Goal: Task Accomplishment & Management: Complete application form

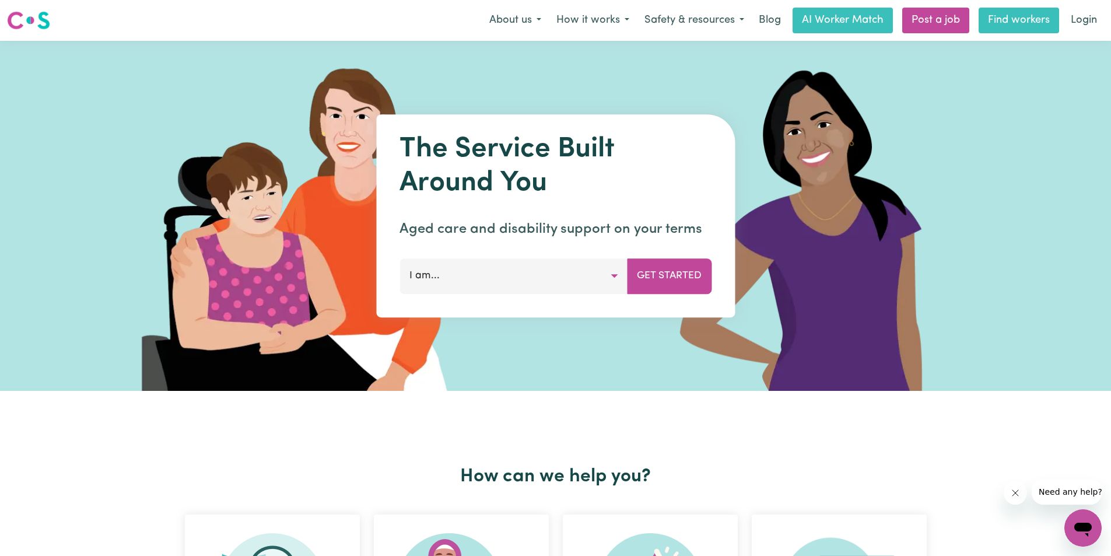
click at [1006, 14] on link "Find workers" at bounding box center [1018, 21] width 80 height 26
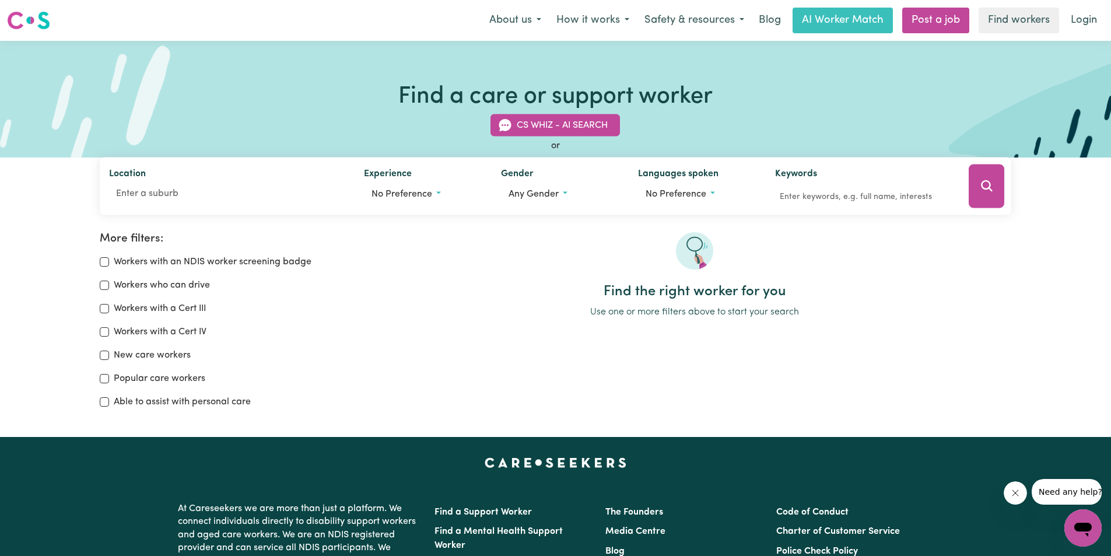
click at [26, 19] on img at bounding box center [28, 20] width 43 height 21
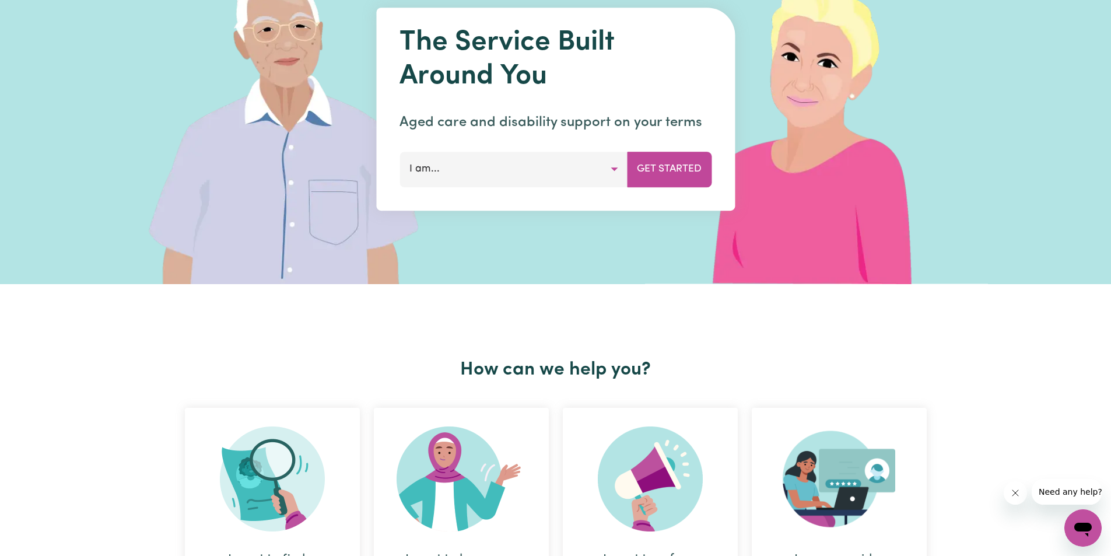
scroll to position [117, 0]
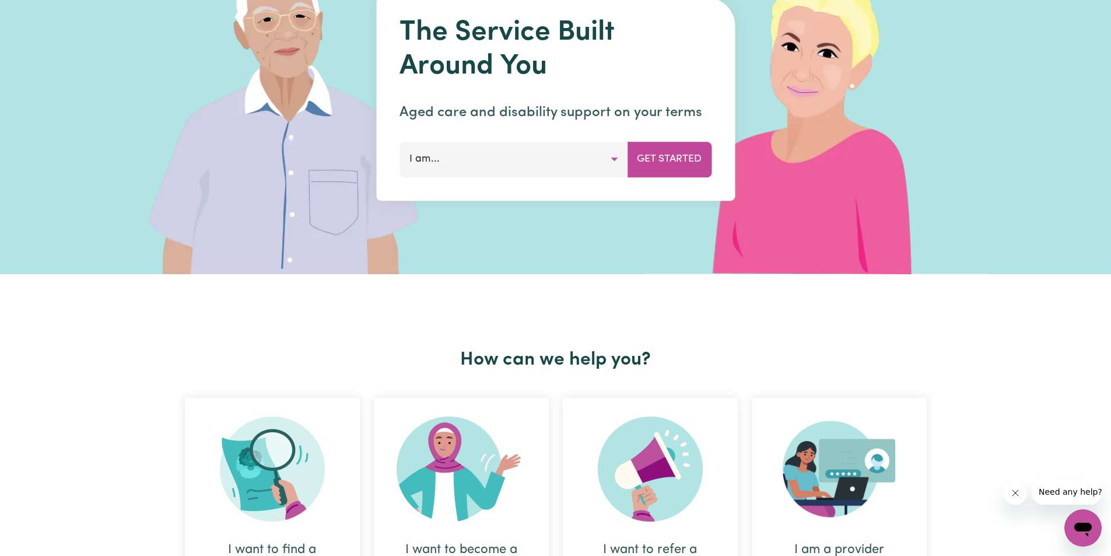
click at [477, 154] on button "I am..." at bounding box center [513, 159] width 228 height 35
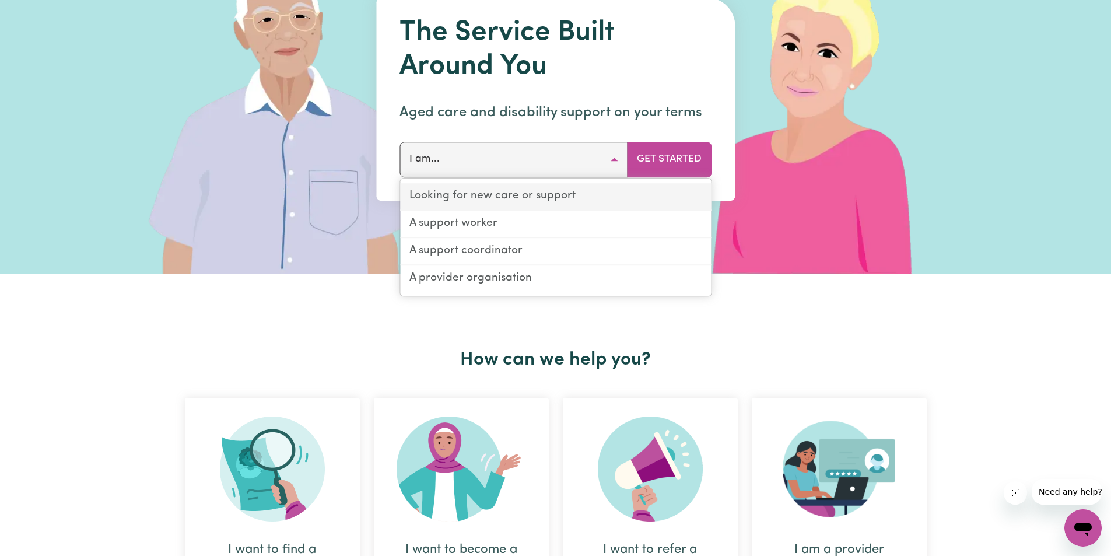
click at [495, 196] on link "Looking for new care or support" at bounding box center [555, 196] width 311 height 27
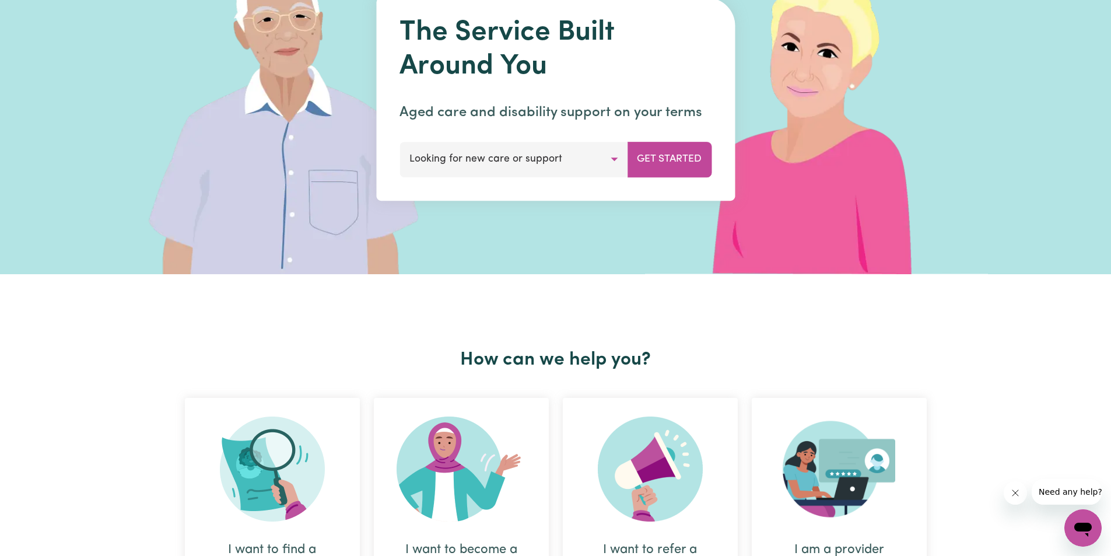
click at [571, 155] on button "Looking for new care or support" at bounding box center [513, 159] width 228 height 35
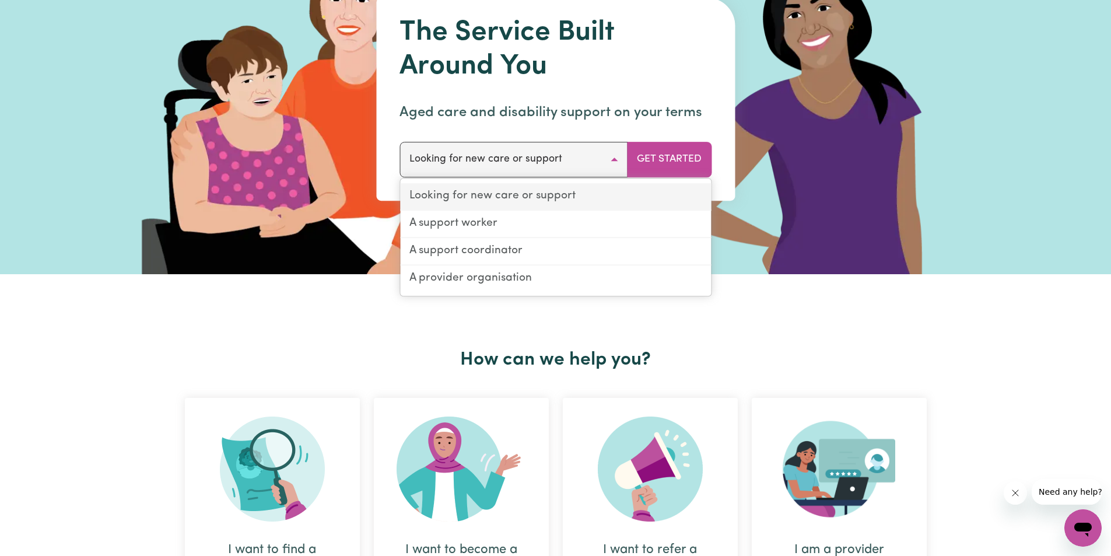
click at [524, 191] on link "Looking for new care or support" at bounding box center [555, 196] width 311 height 27
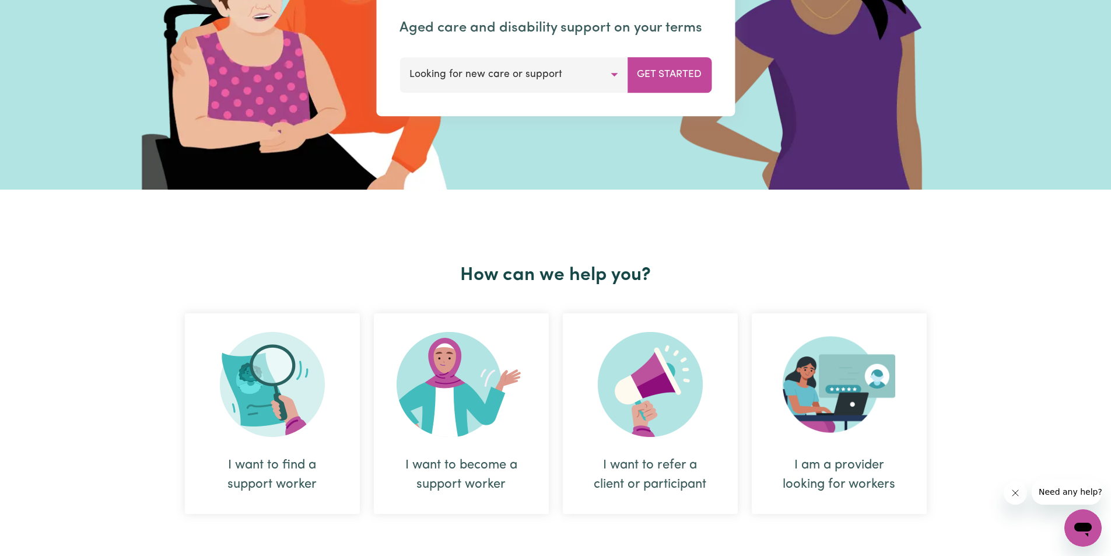
scroll to position [292, 0]
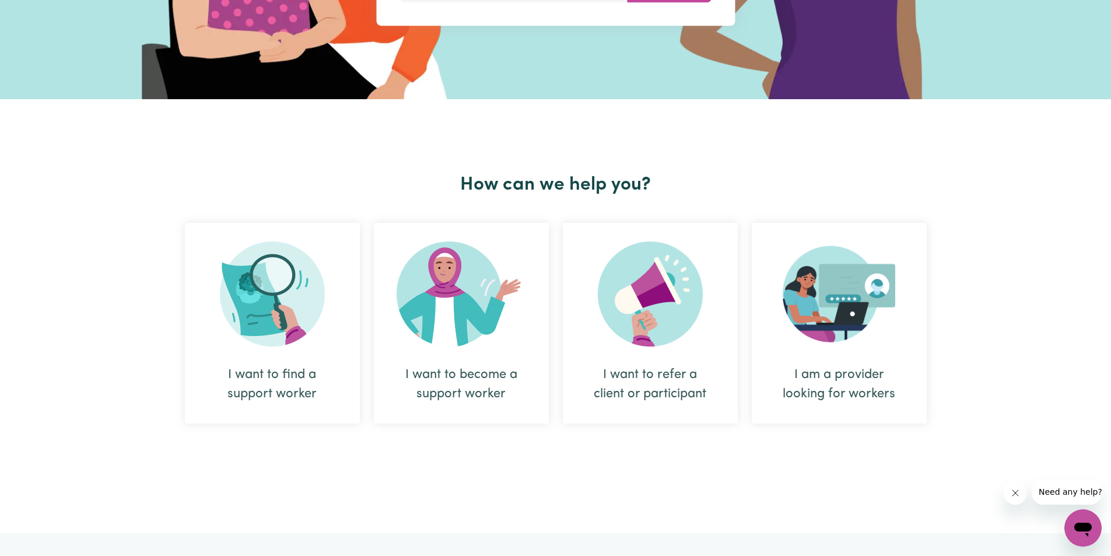
click at [498, 345] on img at bounding box center [461, 293] width 129 height 105
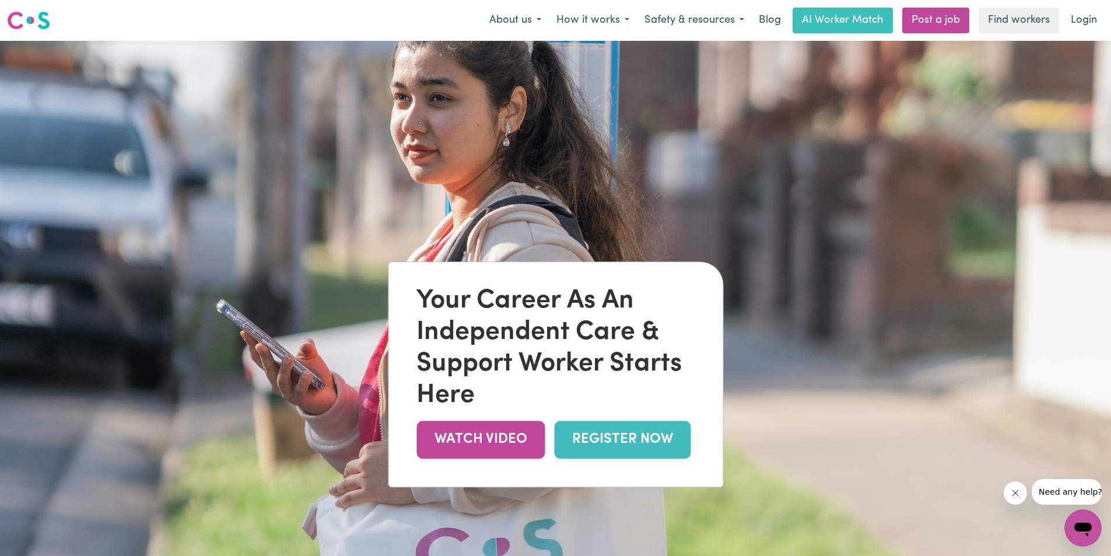
scroll to position [58, 0]
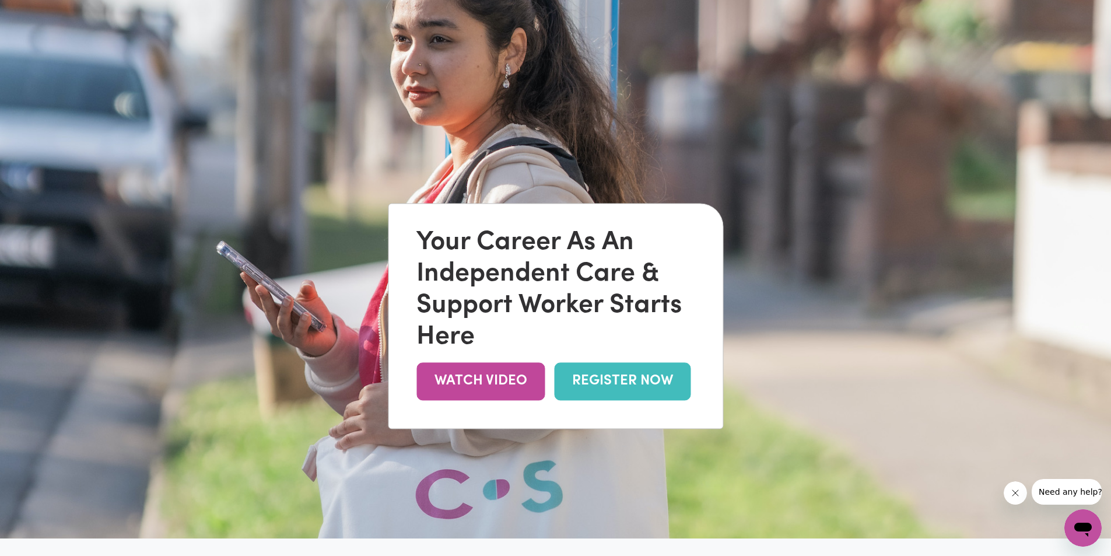
click at [611, 380] on link "REGISTER NOW" at bounding box center [622, 381] width 136 height 38
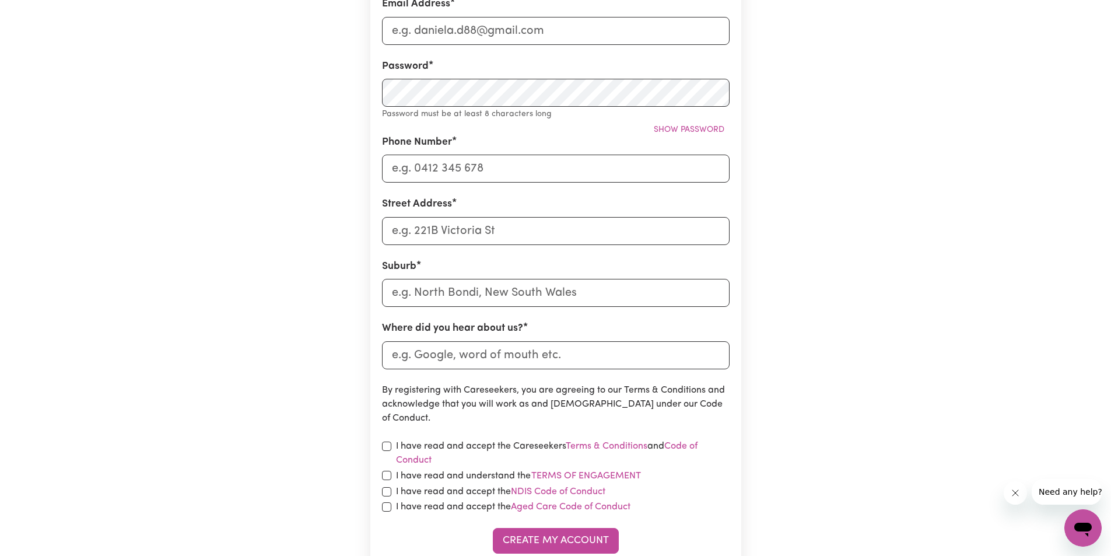
scroll to position [175, 0]
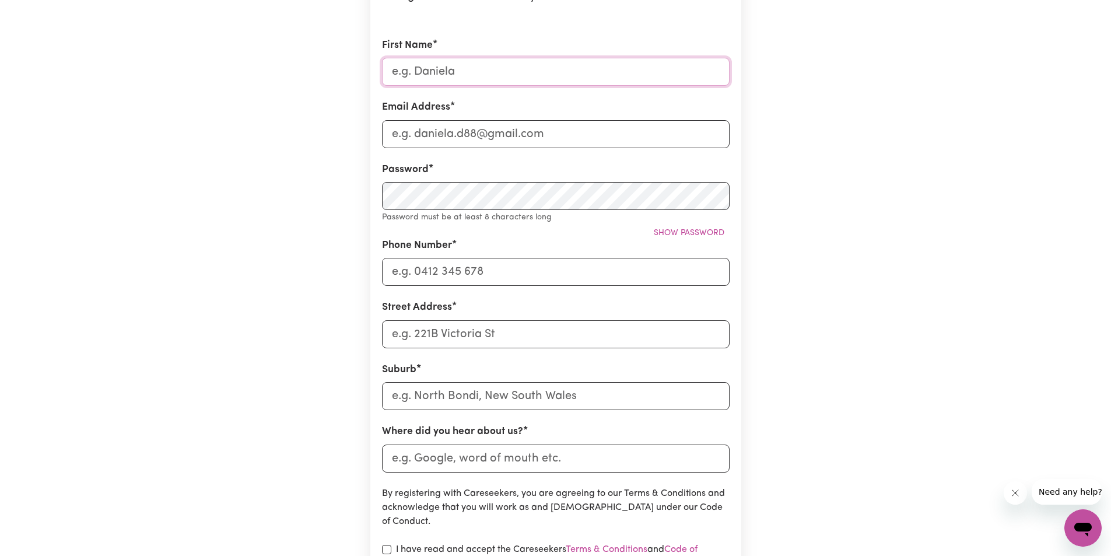
click at [458, 76] on input "First Name" at bounding box center [556, 72] width 348 height 28
type input "Manish"
click at [538, 138] on input "Email Address" at bounding box center [556, 134] width 348 height 28
click at [454, 136] on input "tmanish8699@gmail.com" at bounding box center [556, 134] width 348 height 28
type input "tmanish8699@gmail.com"
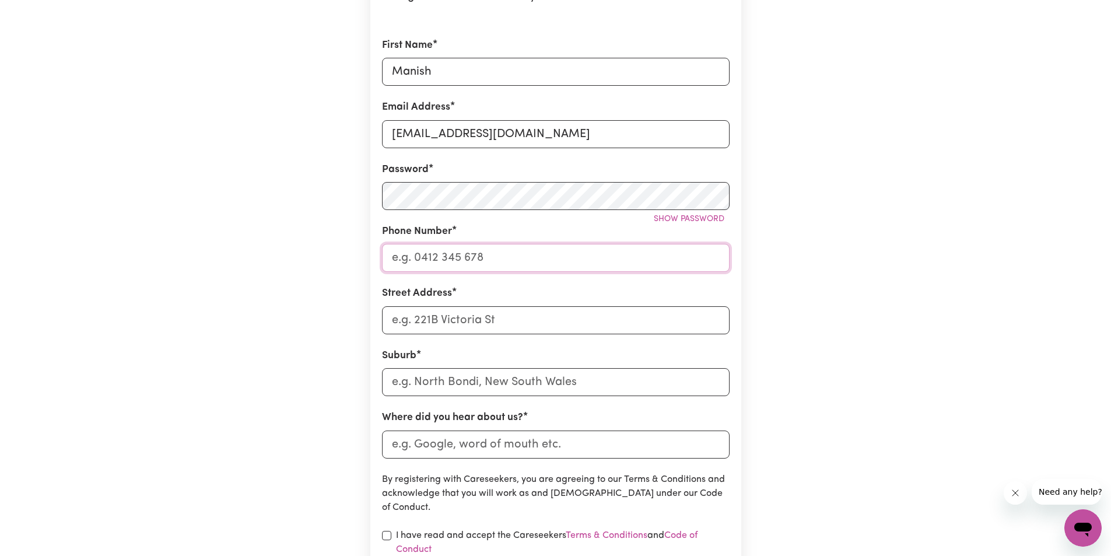
click at [534, 255] on input "Phone Number" at bounding box center [556, 258] width 348 height 28
type input "0480706289"
click at [464, 326] on input "Street Address" at bounding box center [556, 320] width 348 height 28
click at [433, 318] on input "18 hampstead road" at bounding box center [556, 320] width 348 height 28
click at [461, 322] on input "18 homestead road" at bounding box center [556, 320] width 348 height 28
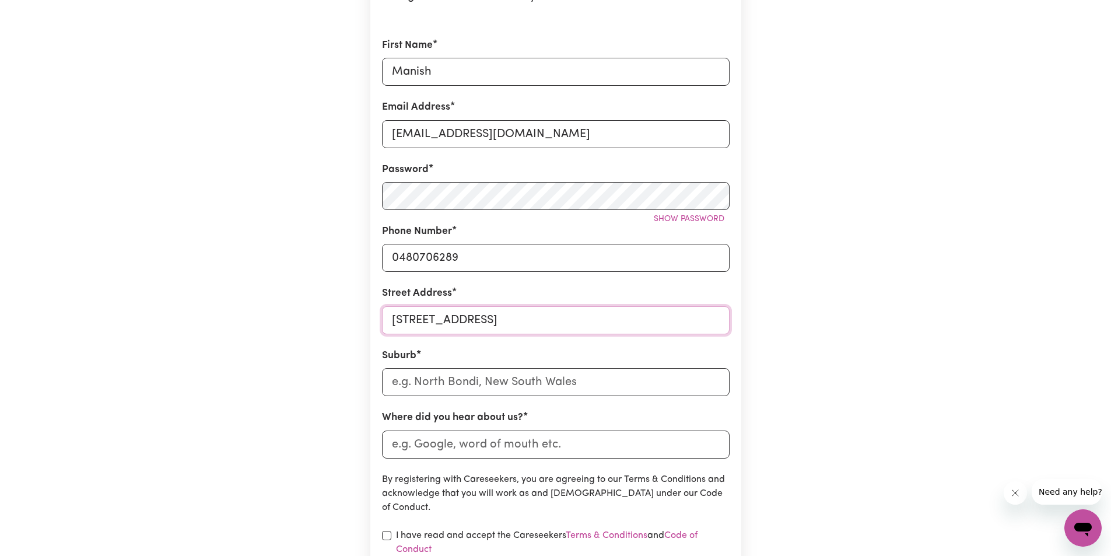
click at [430, 320] on input "18 homestead road" at bounding box center [556, 320] width 348 height 28
type input "18 hampstead road"
click at [543, 387] on input "text" at bounding box center [556, 382] width 348 height 28
type input "homeb"
type input "homebUSH, New South Wales, 2140"
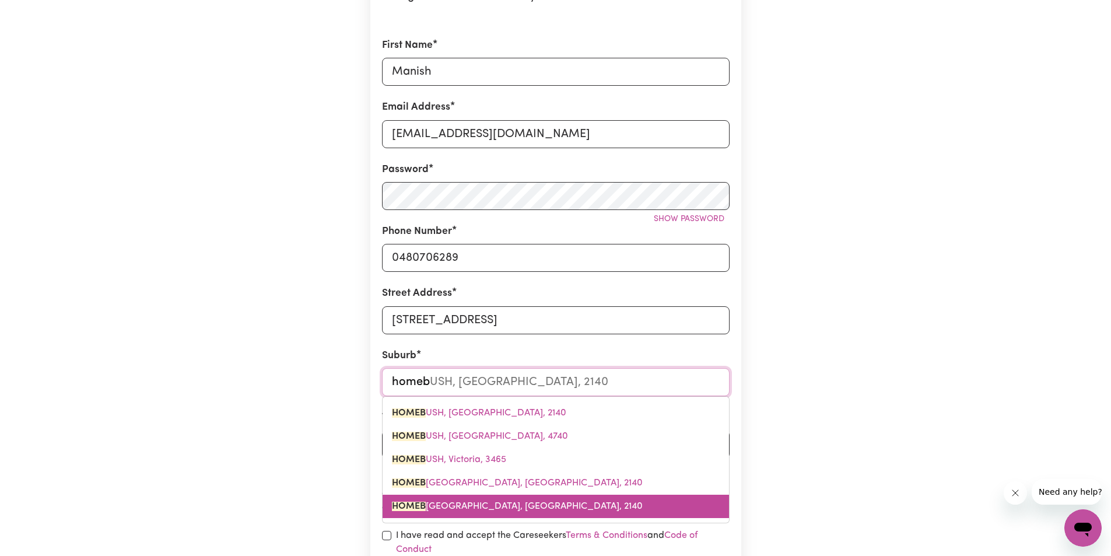
click at [485, 509] on span "HOMEB USH WEST, New South Wales, 2140" at bounding box center [517, 505] width 251 height 9
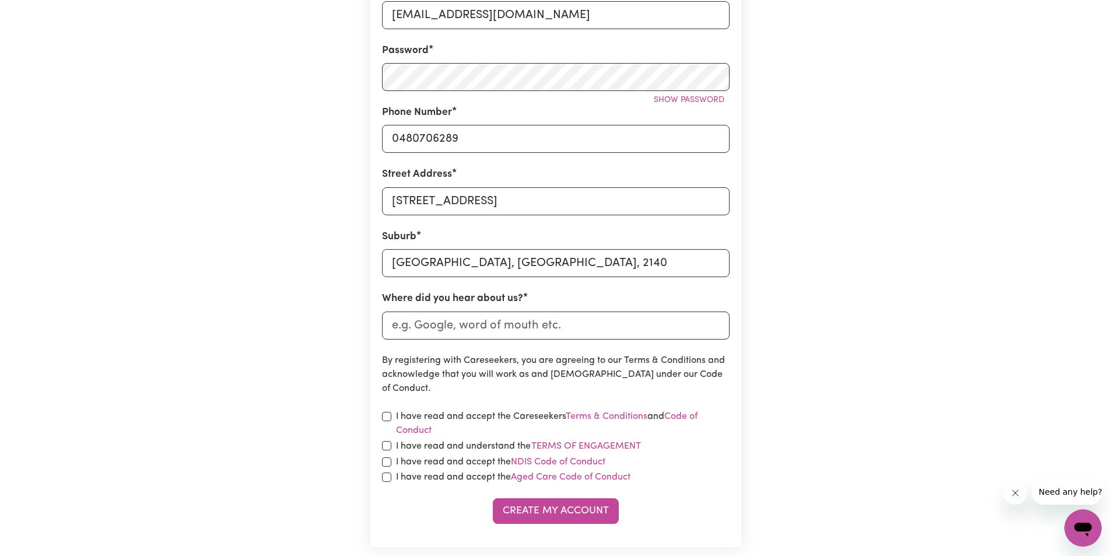
scroll to position [350, 0]
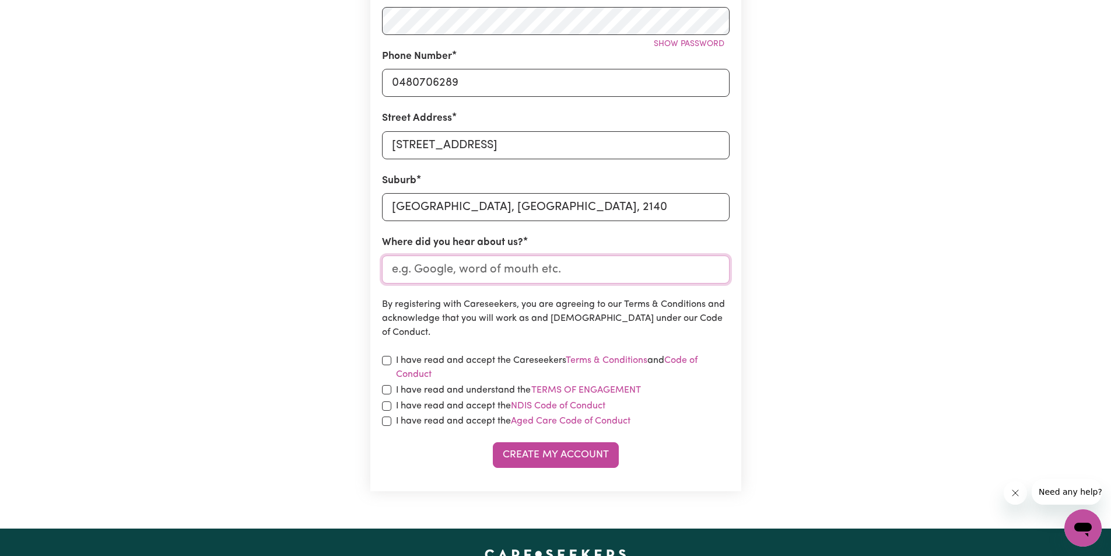
click at [475, 275] on input "Where did you hear about us?" at bounding box center [556, 269] width 348 height 28
type input "friend"
click at [388, 362] on input "checkbox" at bounding box center [386, 360] width 9 height 9
checkbox input "true"
click at [383, 390] on input "checkbox" at bounding box center [386, 389] width 9 height 9
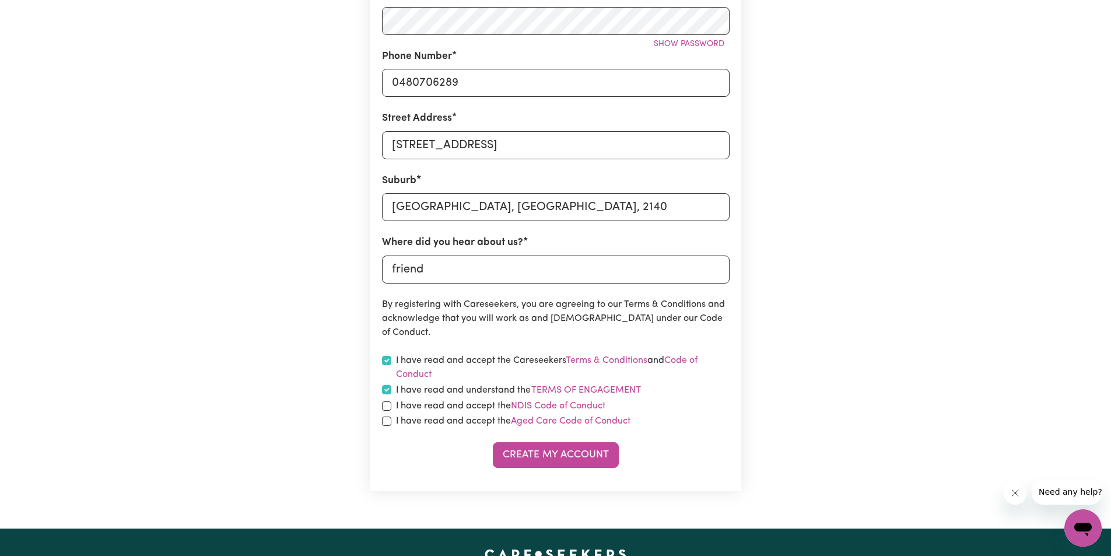
checkbox input "true"
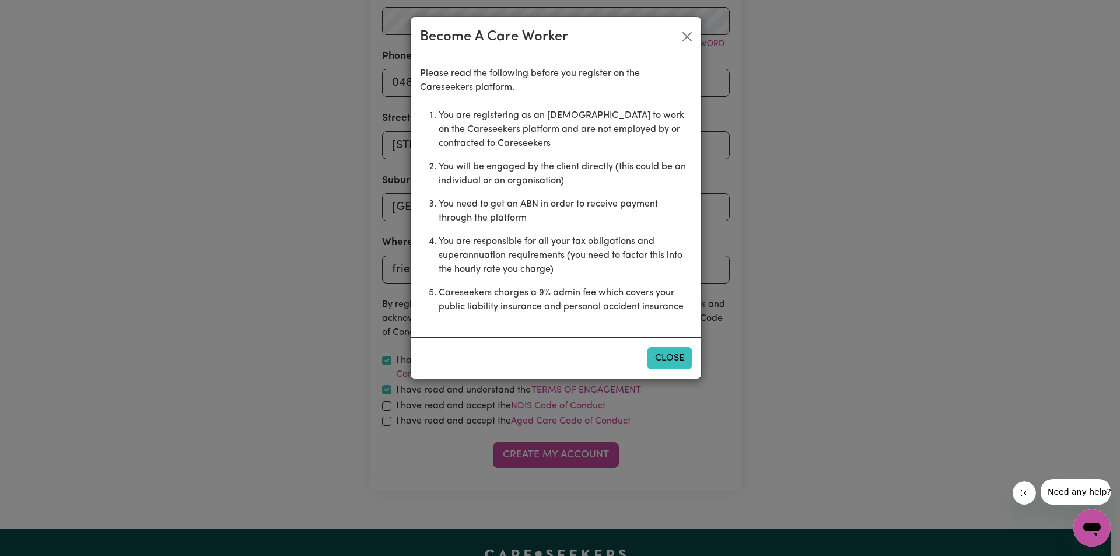
click at [679, 363] on button "Close" at bounding box center [669, 358] width 44 height 22
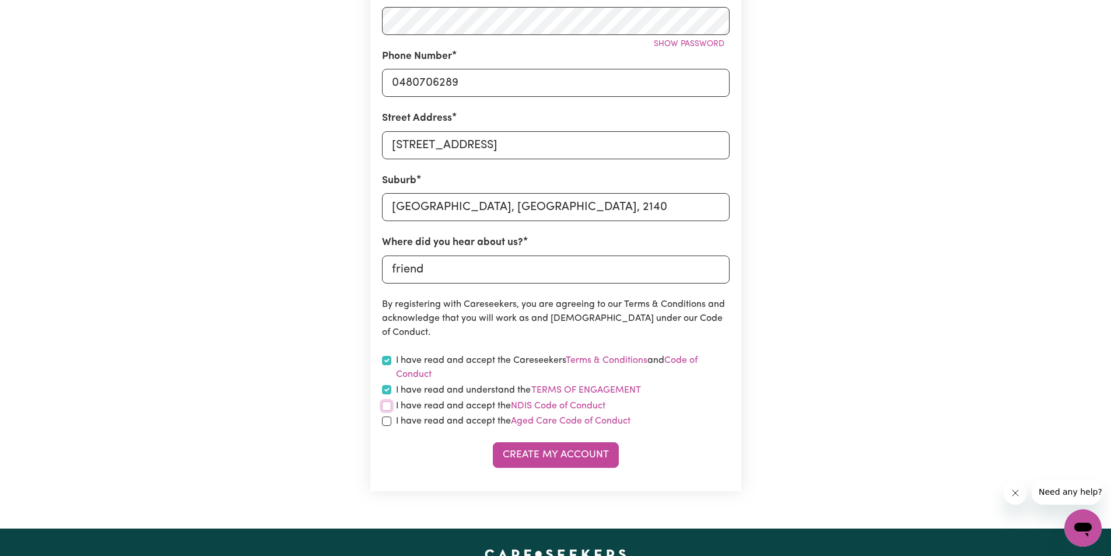
click at [385, 409] on input "checkbox" at bounding box center [386, 405] width 9 height 9
checkbox input "true"
click at [385, 415] on div "I have read and accept the Aged Care Code of Conduct" at bounding box center [556, 421] width 348 height 14
click at [387, 422] on input "checkbox" at bounding box center [386, 420] width 9 height 9
checkbox input "true"
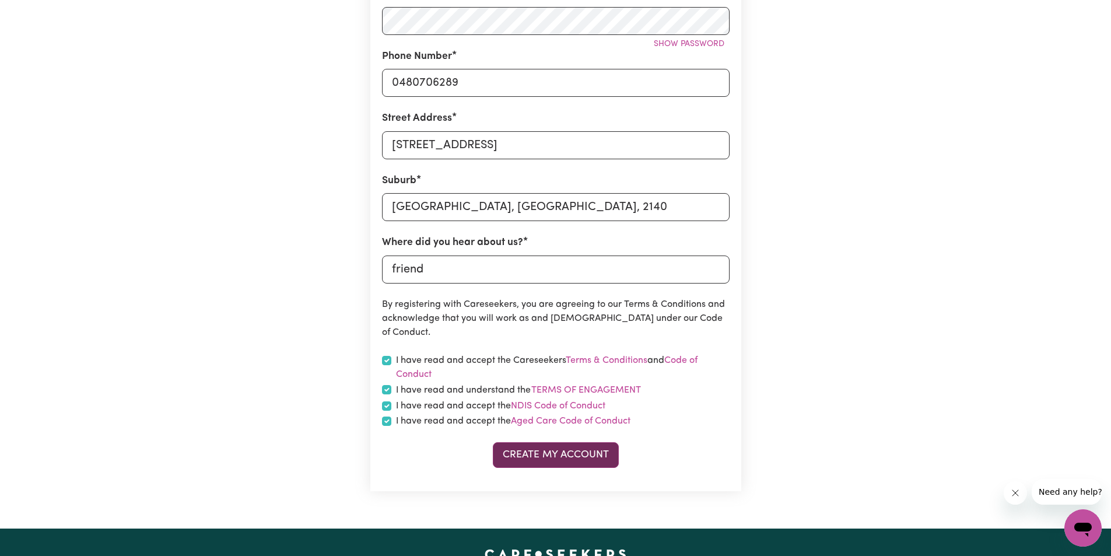
click at [534, 459] on button "Create My Account" at bounding box center [556, 455] width 126 height 26
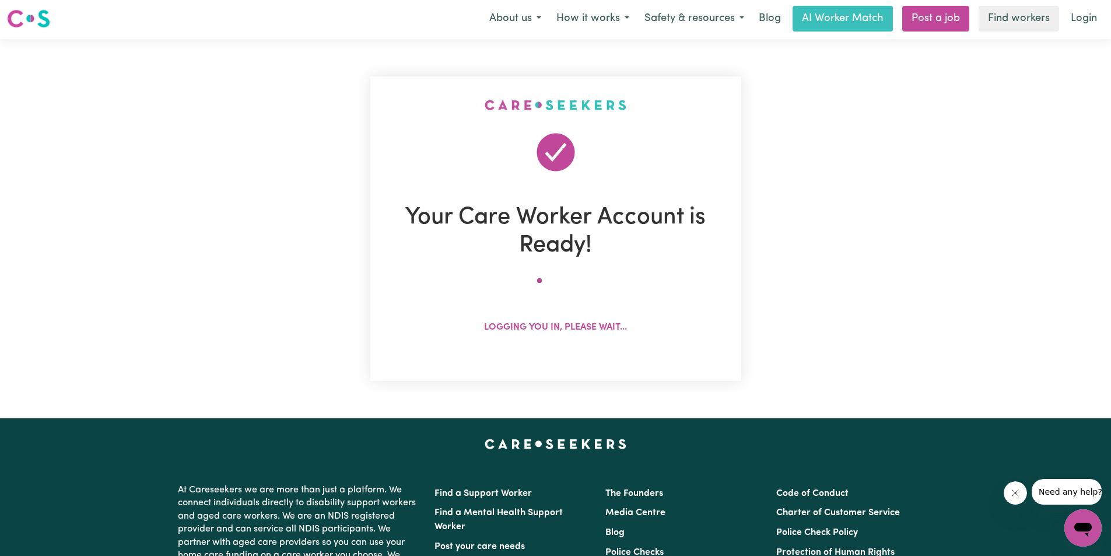
scroll to position [0, 0]
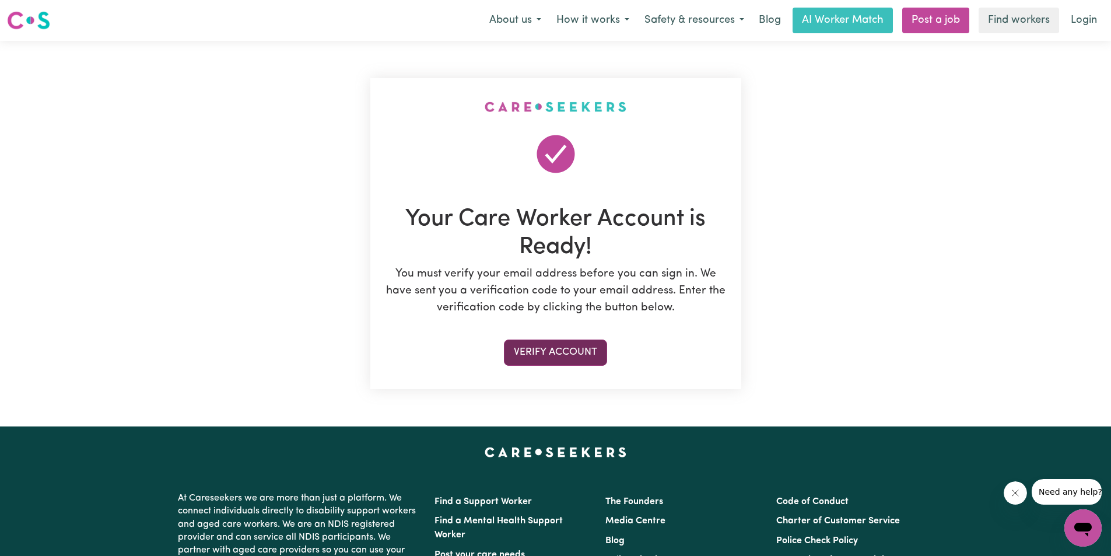
click at [587, 350] on button "Verify Account" at bounding box center [555, 352] width 103 height 26
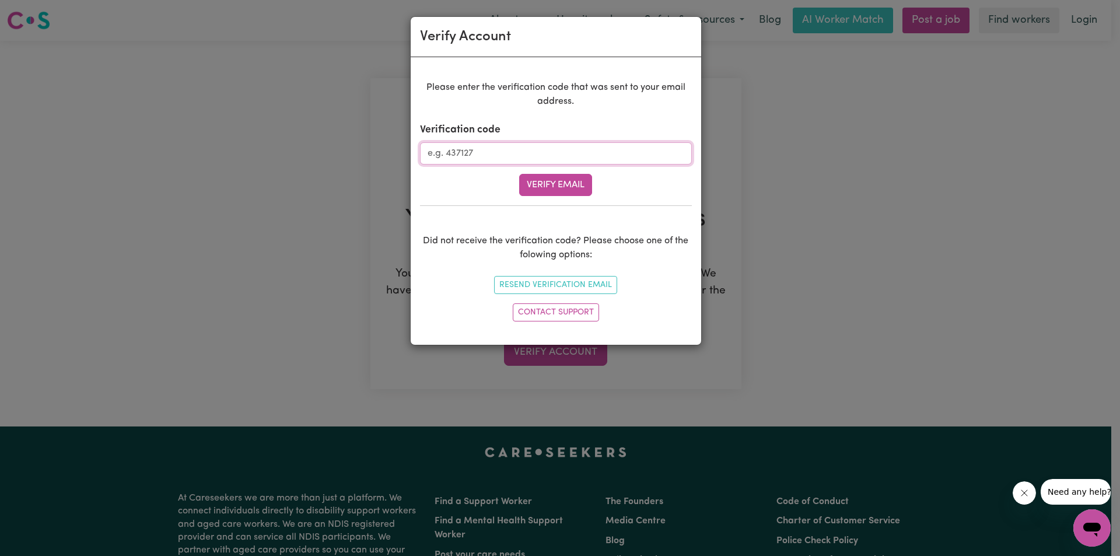
click at [512, 152] on input "Verification code" at bounding box center [556, 153] width 272 height 22
type input "902852"
click at [519, 174] on button "Verify Email" at bounding box center [555, 185] width 73 height 22
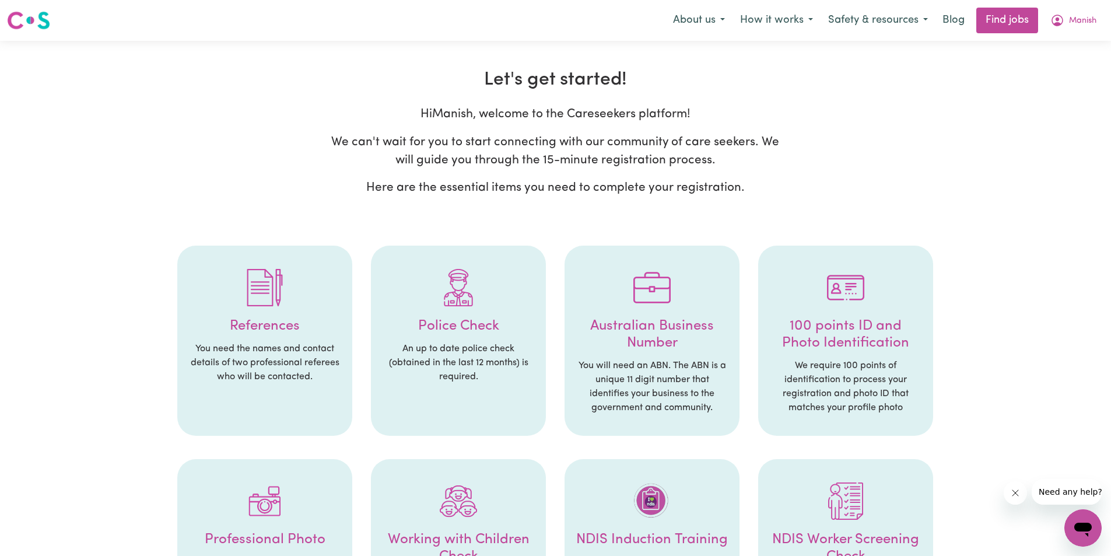
click at [289, 361] on p "You need the names and contact details of two professional referees who will be…" at bounding box center [265, 363] width 152 height 42
click at [267, 291] on img at bounding box center [264, 287] width 37 height 37
click at [264, 331] on h4 "References" at bounding box center [265, 326] width 152 height 17
click at [265, 327] on h4 "References" at bounding box center [265, 326] width 152 height 17
click at [279, 283] on img at bounding box center [264, 287] width 37 height 37
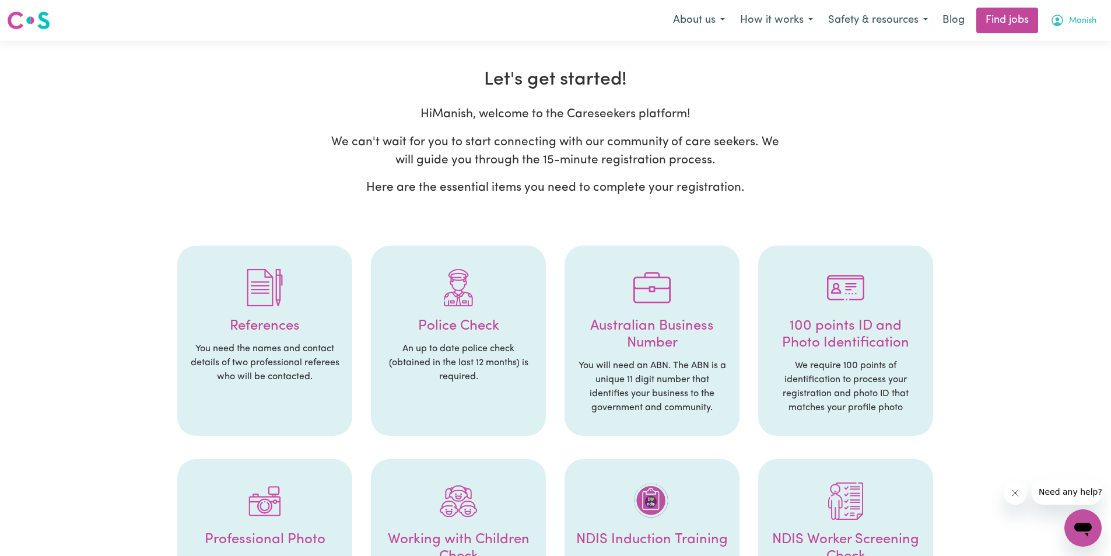
click at [1059, 24] on icon "My Account" at bounding box center [1057, 21] width 12 height 12
click at [1055, 40] on link "My Account" at bounding box center [1057, 45] width 92 height 22
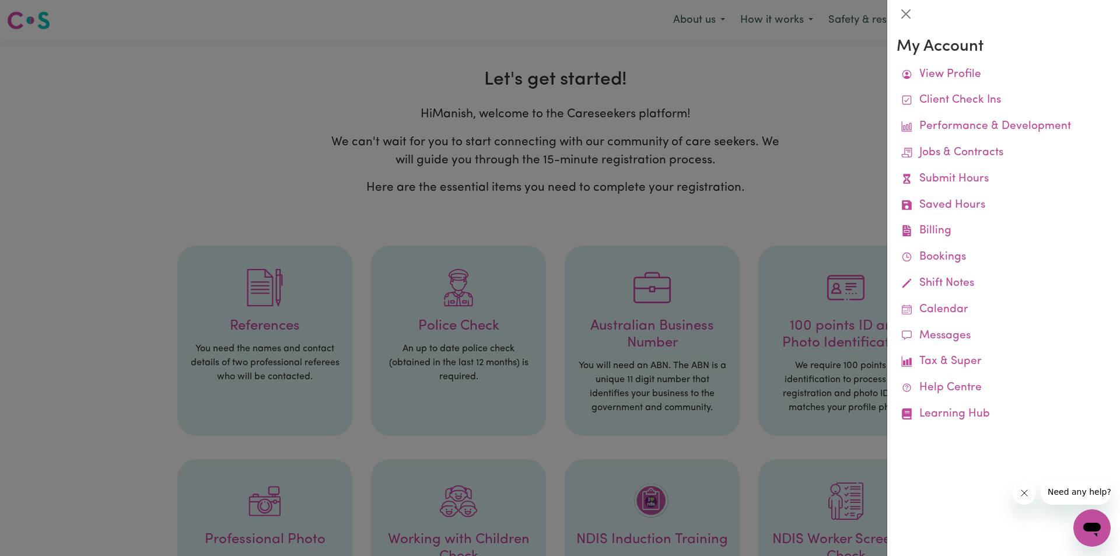
click at [770, 201] on div at bounding box center [560, 278] width 1120 height 556
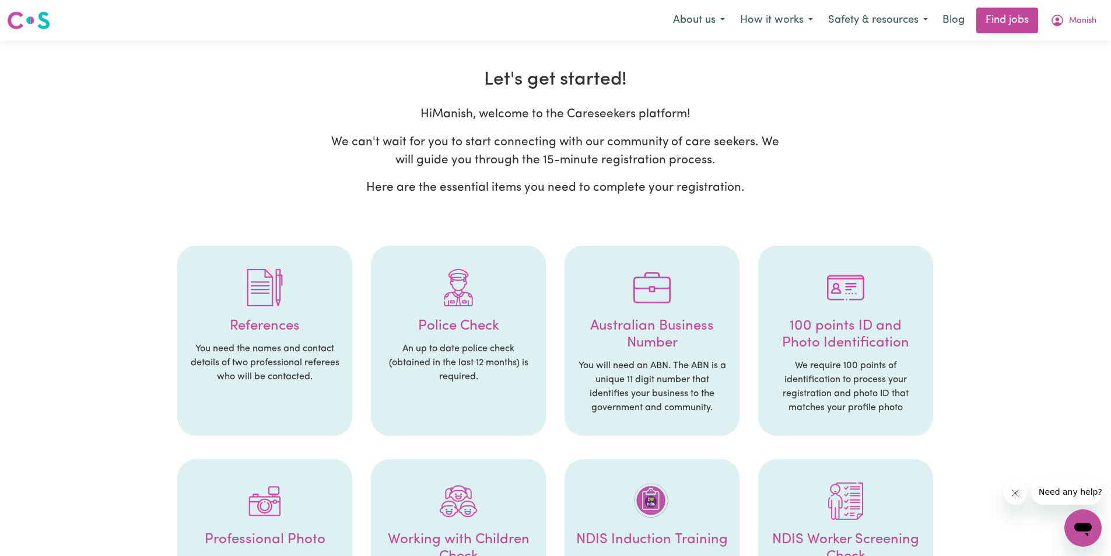
click at [847, 340] on h4 "100 points ID and Photo Identification" at bounding box center [846, 335] width 152 height 34
click at [847, 290] on img at bounding box center [845, 287] width 37 height 37
click at [1089, 20] on span "Manish" at bounding box center [1082, 21] width 27 height 13
click at [1055, 45] on link "My Account" at bounding box center [1057, 45] width 92 height 22
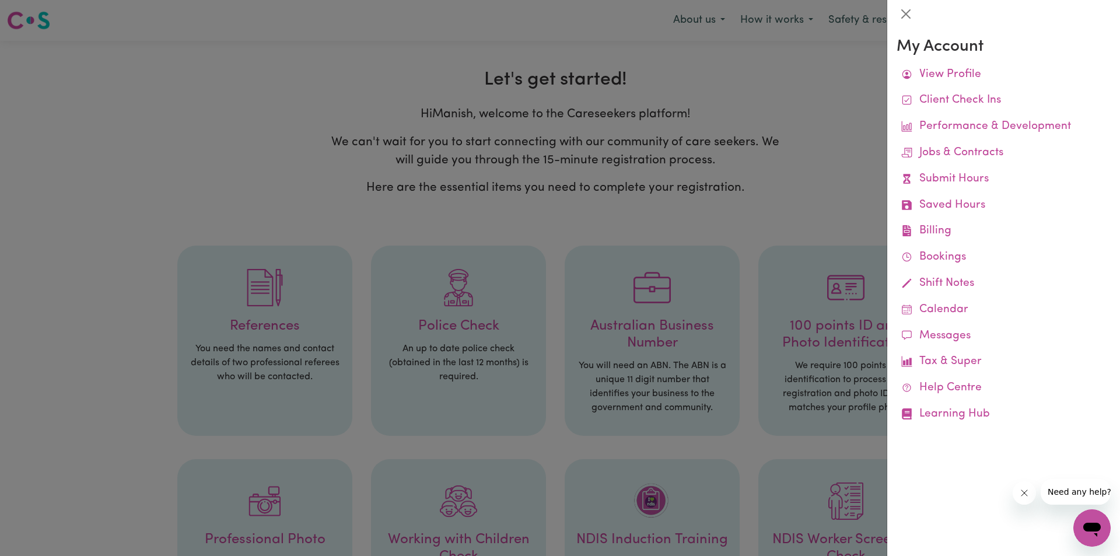
click at [819, 185] on div at bounding box center [560, 278] width 1120 height 556
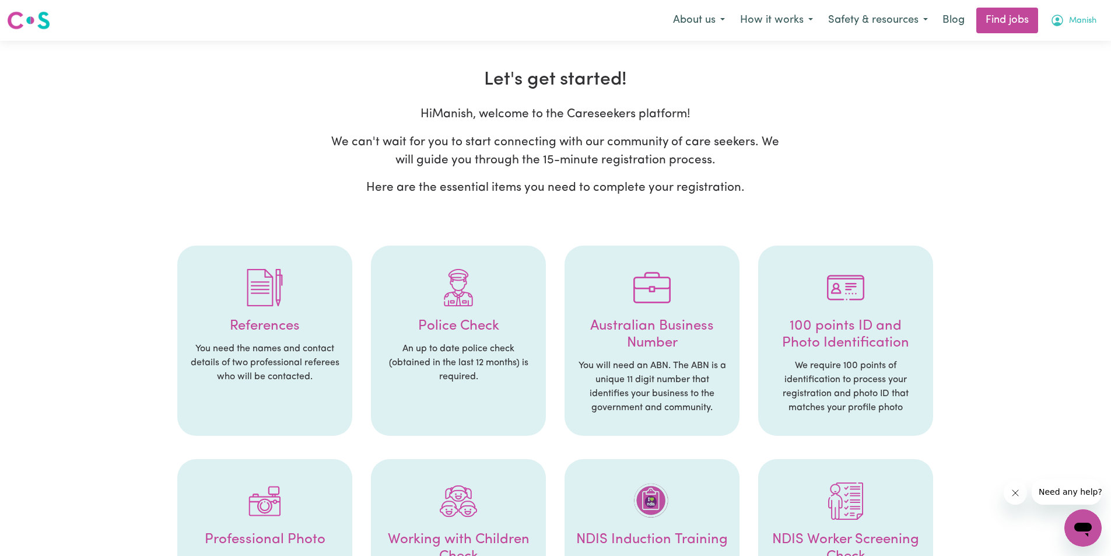
click at [1086, 17] on span "Manish" at bounding box center [1082, 21] width 27 height 13
click at [1065, 43] on link "My Account" at bounding box center [1057, 45] width 92 height 22
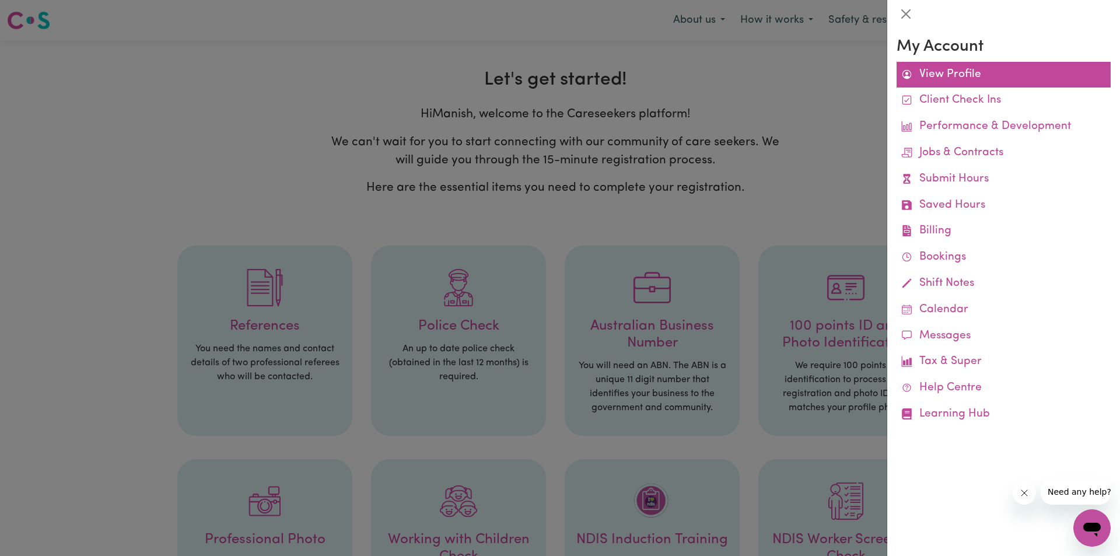
click at [1057, 64] on link "View Profile" at bounding box center [1003, 75] width 214 height 26
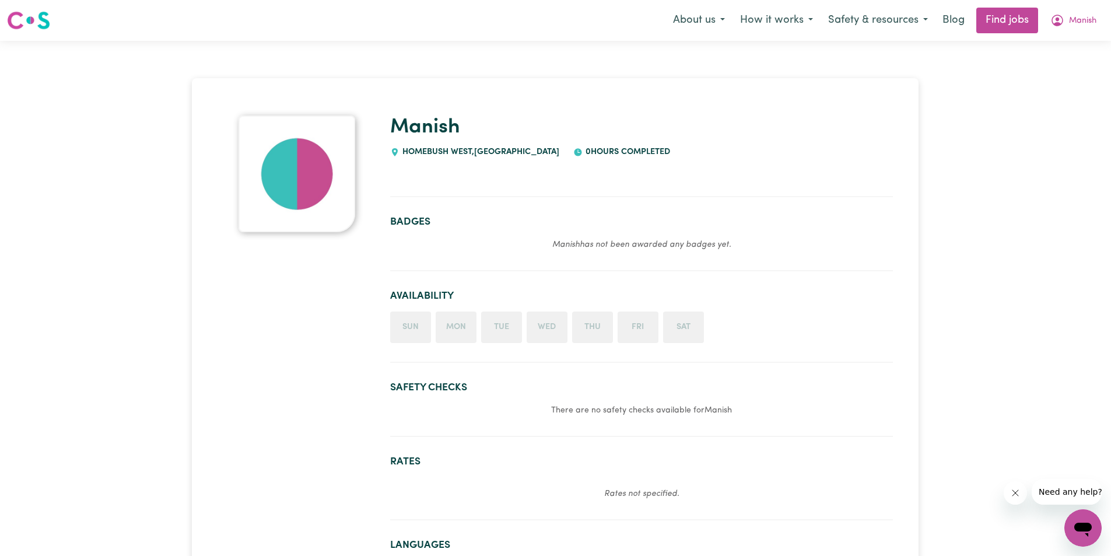
click at [482, 233] on section "Badges Manish has not been awarded any badges yet." at bounding box center [641, 238] width 503 height 65
click at [584, 244] on em "Manish has not been awarded any badges yet." at bounding box center [641, 244] width 179 height 9
click at [412, 333] on li "Sun" at bounding box center [410, 326] width 41 height 31
click at [421, 328] on li "Sun" at bounding box center [410, 326] width 41 height 31
click at [463, 328] on li "Mon" at bounding box center [456, 326] width 41 height 31
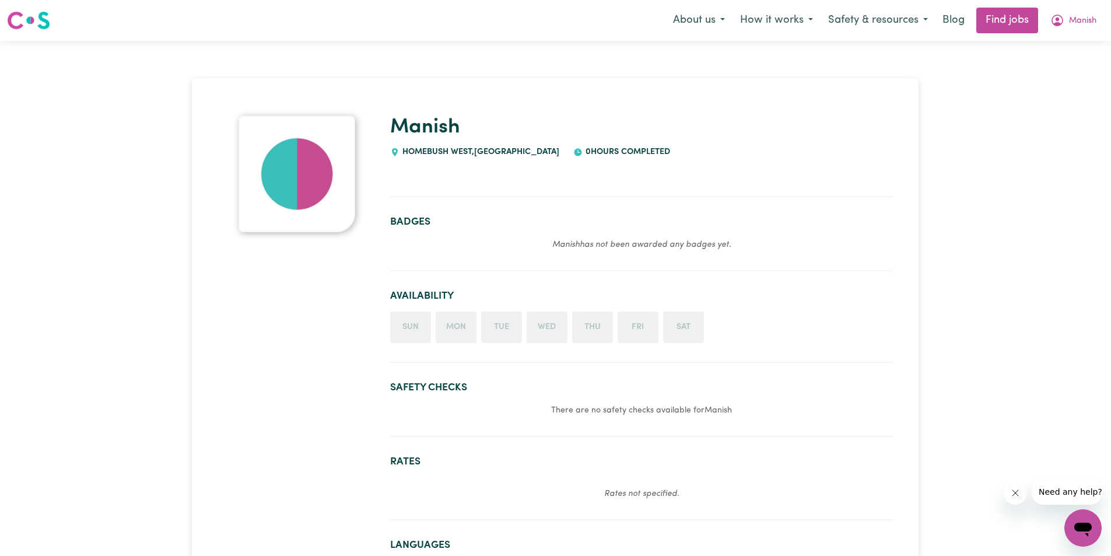
click at [634, 328] on li "Fri" at bounding box center [638, 326] width 41 height 31
click at [682, 327] on li "Sat" at bounding box center [683, 326] width 41 height 31
click at [1069, 22] on span "Manish" at bounding box center [1082, 21] width 27 height 13
click at [1071, 40] on link "My Account" at bounding box center [1057, 45] width 92 height 22
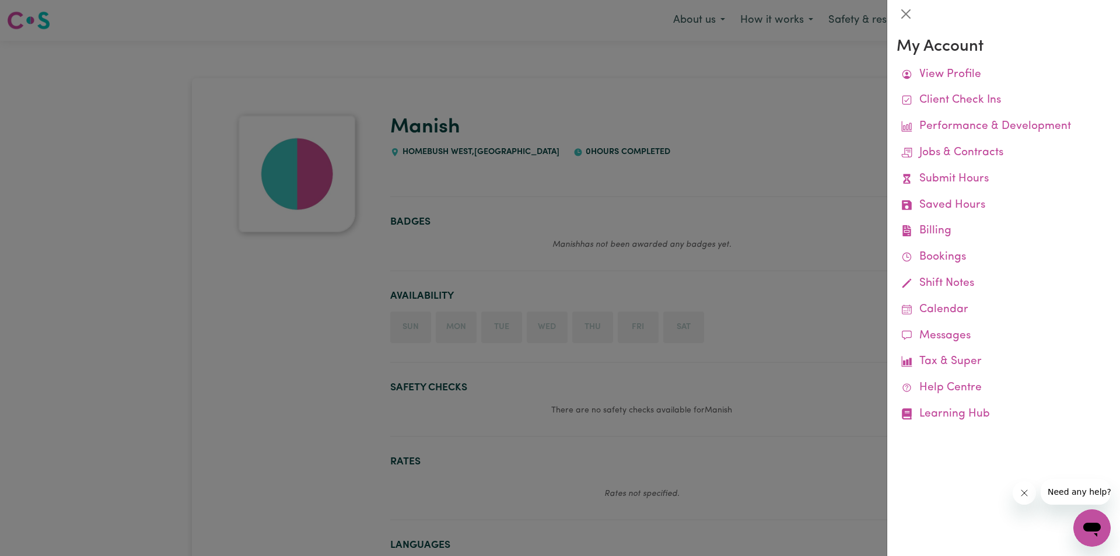
click at [817, 51] on div at bounding box center [560, 278] width 1120 height 556
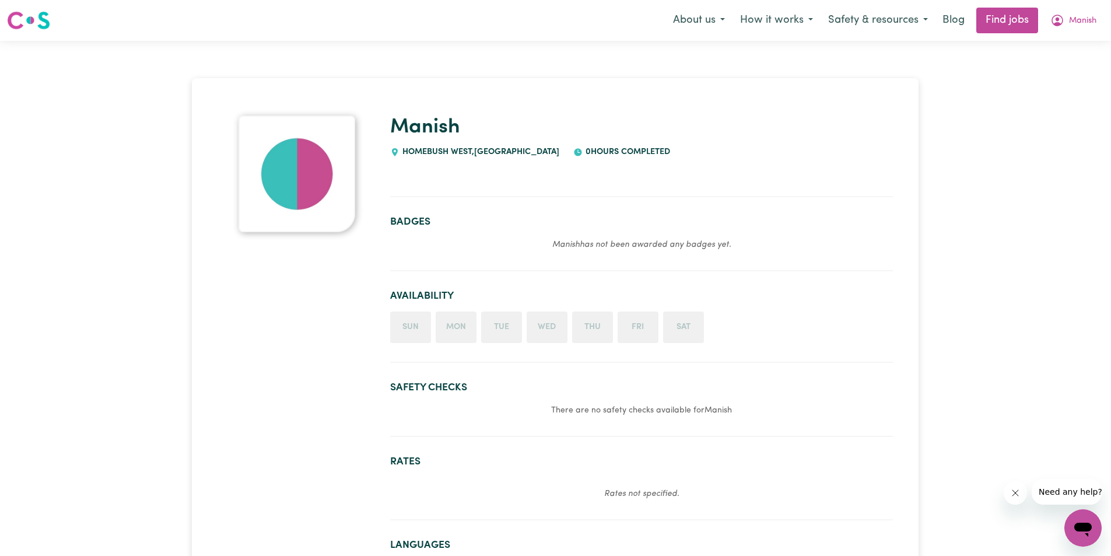
click at [36, 20] on img at bounding box center [28, 20] width 43 height 21
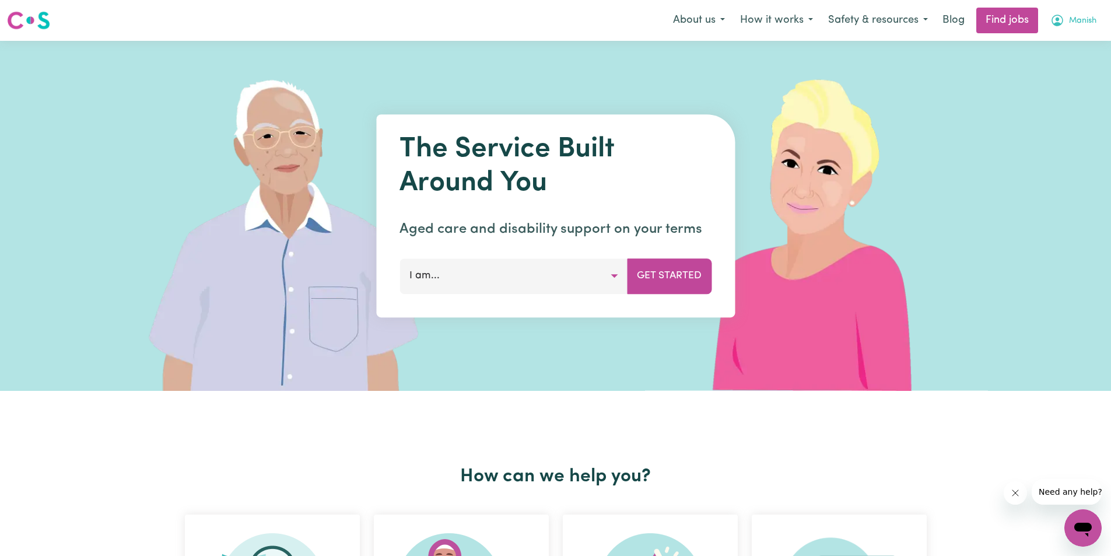
click at [1061, 18] on icon "My Account" at bounding box center [1057, 20] width 14 height 14
click at [38, 19] on img at bounding box center [28, 20] width 43 height 21
